Goal: Information Seeking & Learning: Learn about a topic

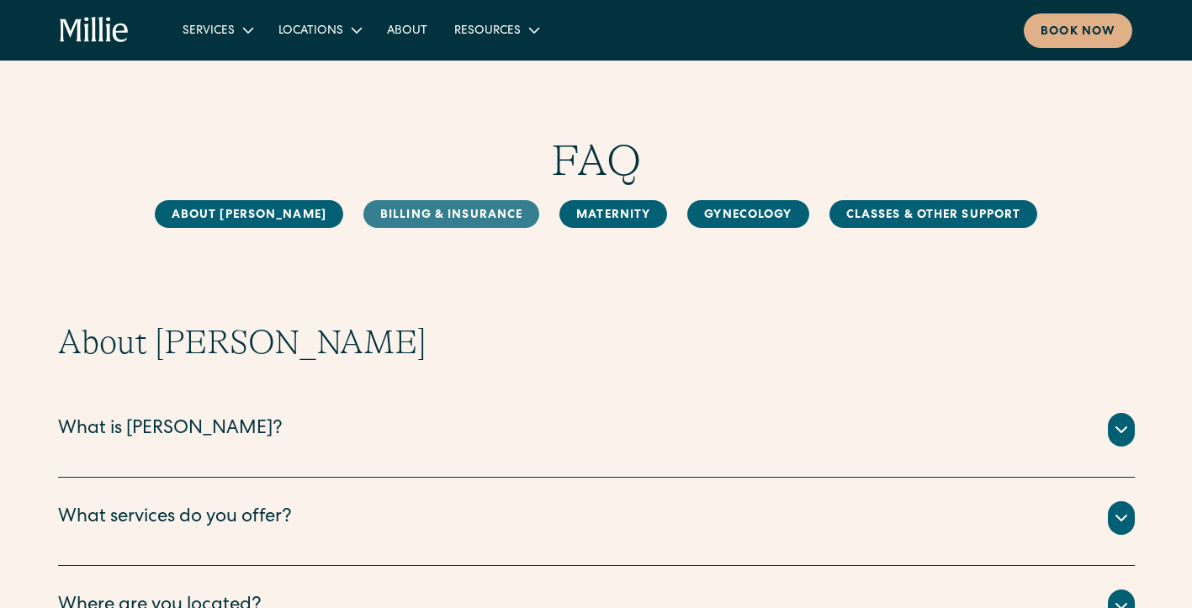
click at [394, 218] on link "Billing & Insurance" at bounding box center [451, 214] width 176 height 28
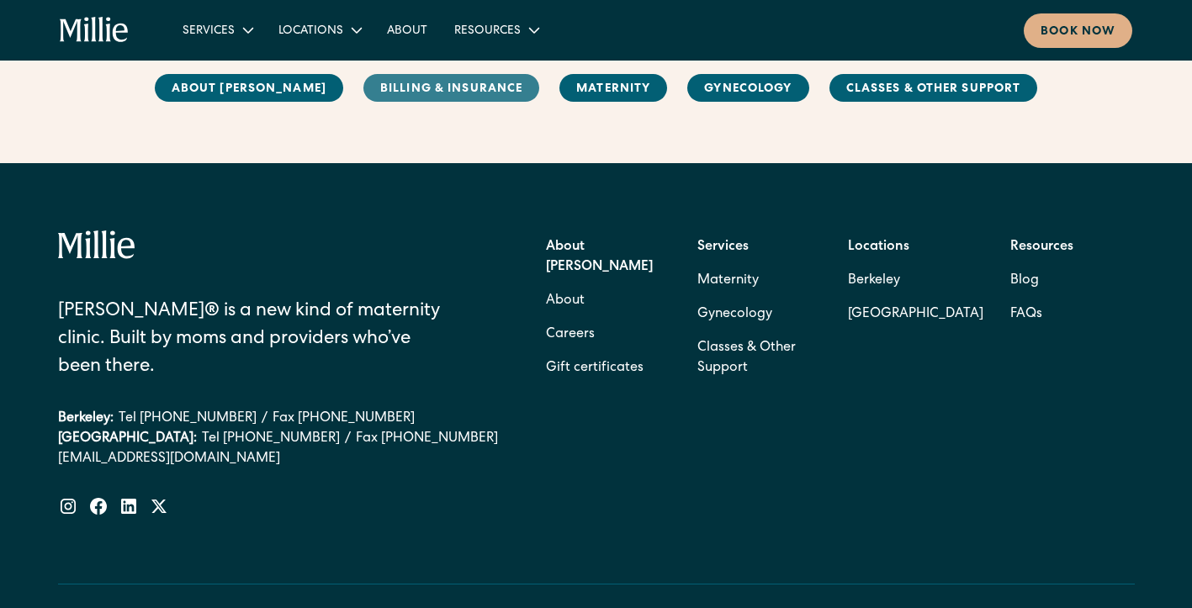
scroll to position [3341, 0]
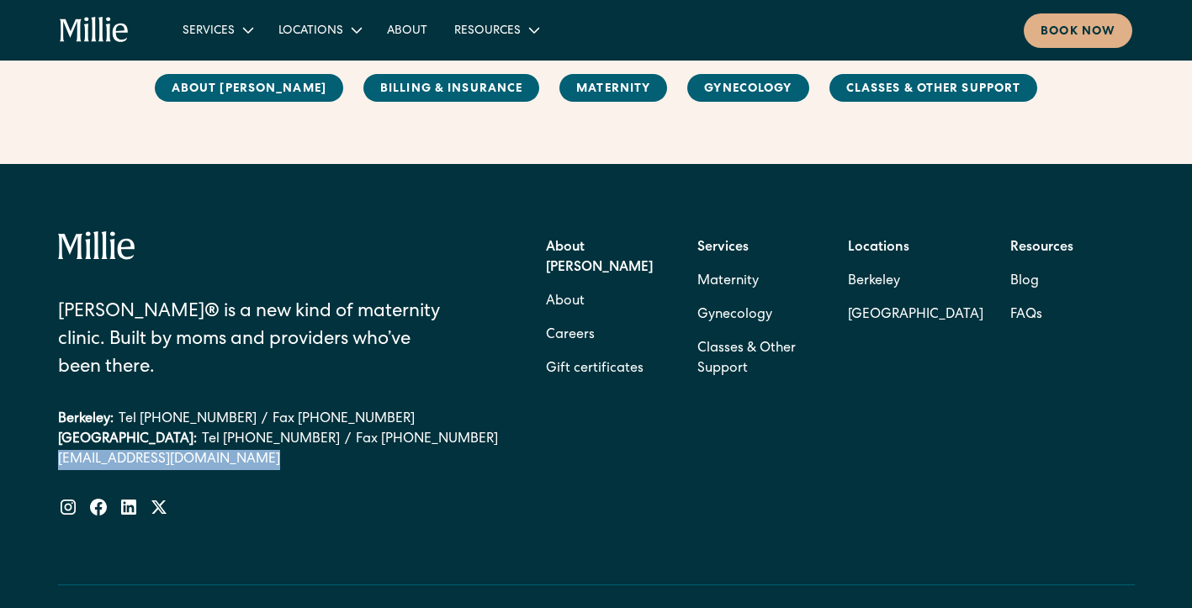
drag, startPoint x: 218, startPoint y: 447, endPoint x: 59, endPoint y: 438, distance: 159.2
click at [59, 438] on div "Millie® is a new kind of maternity clinic. Built by moms and providers who’ve b…" at bounding box center [278, 374] width 441 height 286
copy div "support@millieclinic.com"
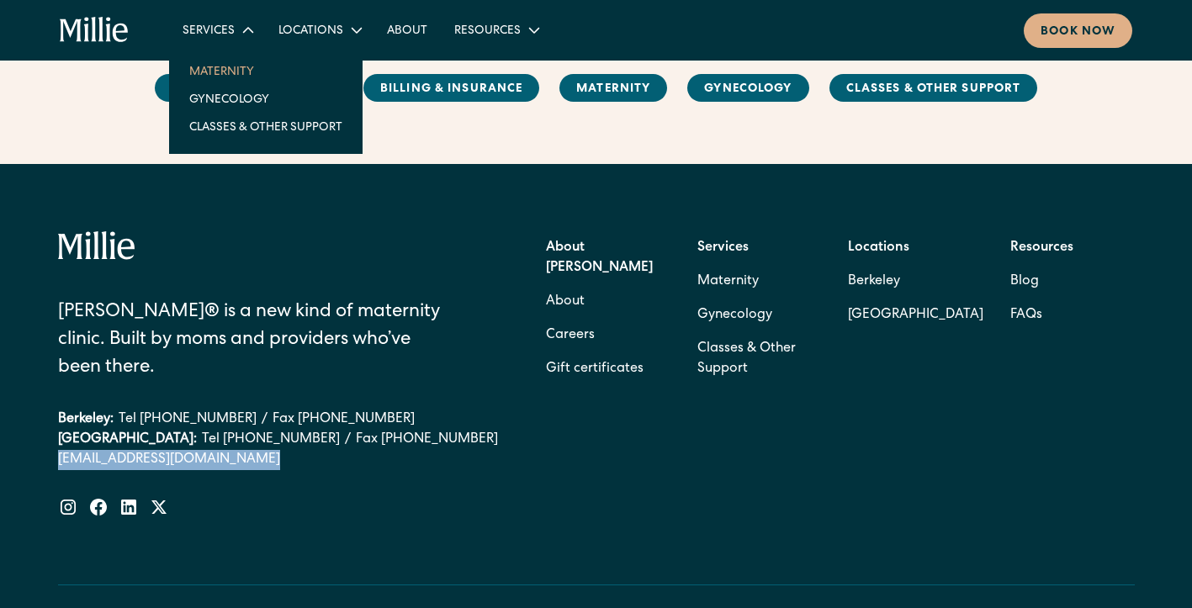
click at [222, 65] on link "Maternity" at bounding box center [266, 71] width 180 height 28
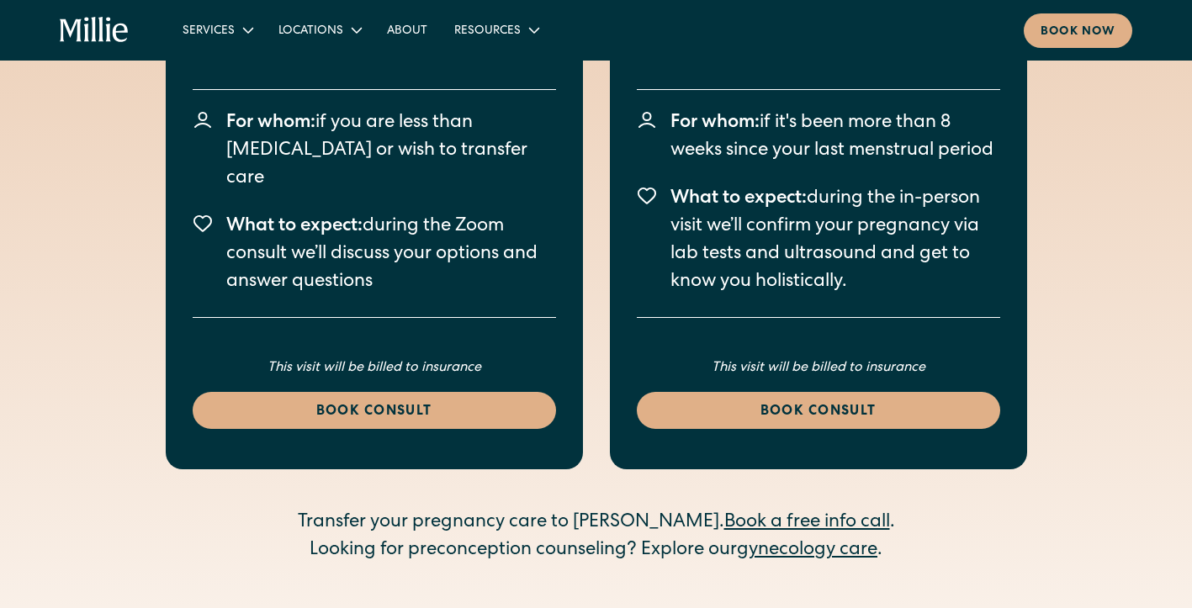
scroll to position [4999, 0]
